Goal: Information Seeking & Learning: Learn about a topic

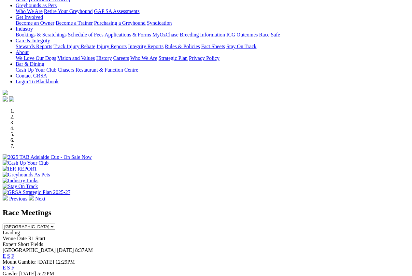
scroll to position [130, 0]
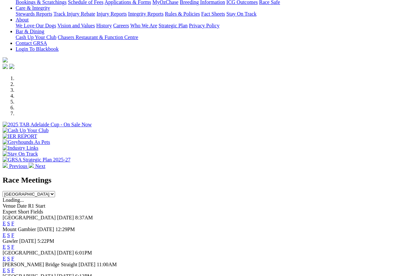
click at [14, 232] on link "F" at bounding box center [12, 235] width 3 height 6
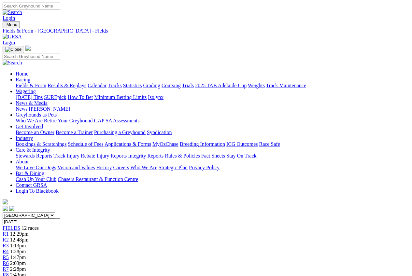
click at [142, 83] on link "Statistics" at bounding box center [132, 86] width 19 height 6
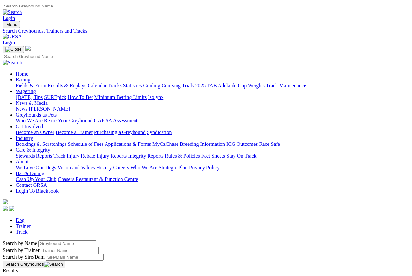
click at [41, 247] on input "Search by Trainer name" at bounding box center [70, 250] width 58 height 7
type input "[PERSON_NAME]"
click at [65, 261] on button "Search Greyhounds" at bounding box center [34, 264] width 63 height 7
click at [31, 223] on link "Trainer" at bounding box center [23, 226] width 15 height 6
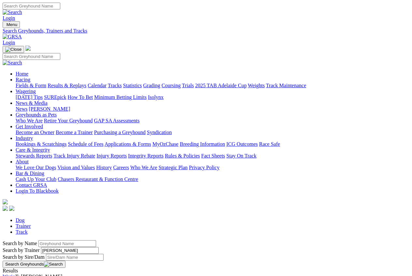
type input "kevin patzel"
click at [24, 83] on link "Fields & Form" at bounding box center [31, 86] width 31 height 6
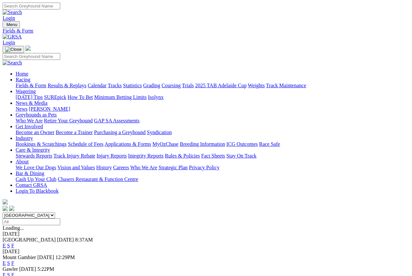
click at [6, 260] on link "E" at bounding box center [4, 263] width 3 height 6
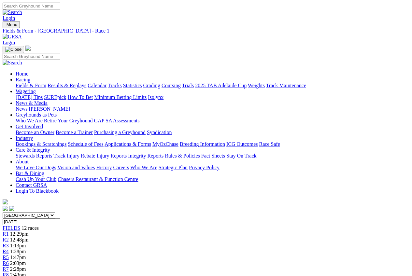
click at [29, 237] on span "12:48pm" at bounding box center [19, 240] width 19 height 6
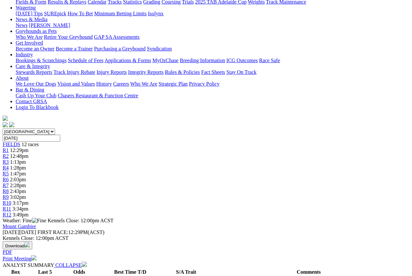
scroll to position [65, 0]
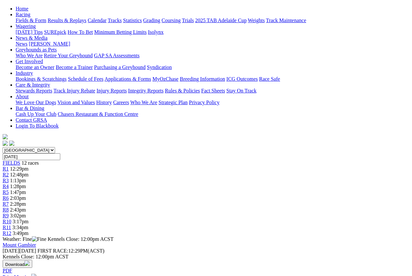
click at [9, 178] on span "R3" at bounding box center [6, 181] width 6 height 6
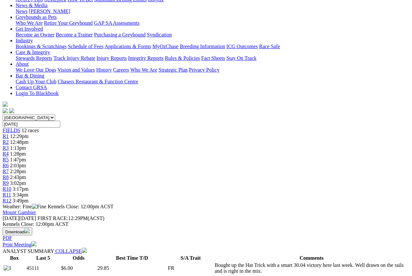
scroll to position [65, 0]
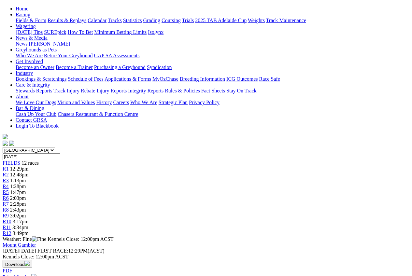
click at [9, 184] on span "R4" at bounding box center [6, 187] width 6 height 6
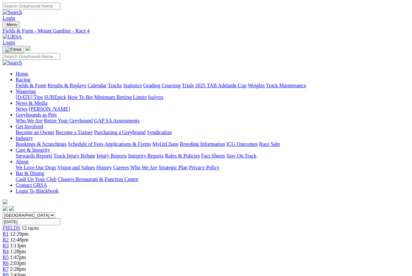
click at [9, 255] on span "R5" at bounding box center [6, 258] width 6 height 6
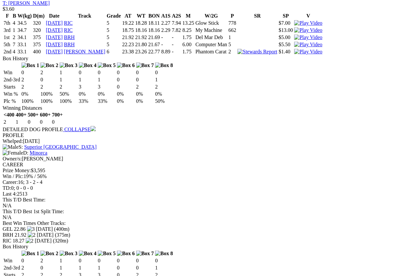
scroll to position [781, 0]
